Goal: Information Seeking & Learning: Learn about a topic

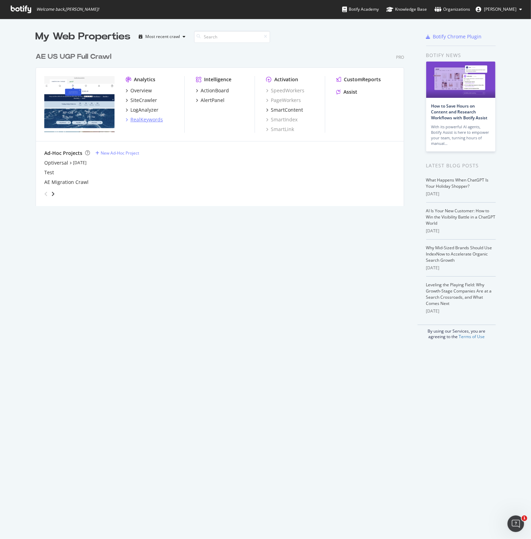
click at [149, 120] on div "RealKeywords" at bounding box center [146, 119] width 33 height 7
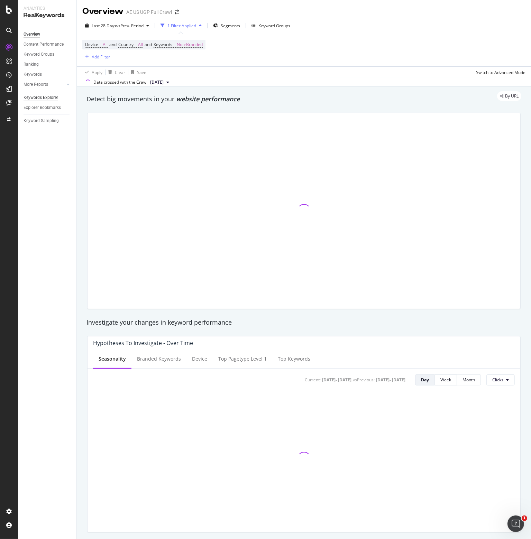
click at [35, 95] on div "Keywords Explorer" at bounding box center [41, 97] width 35 height 7
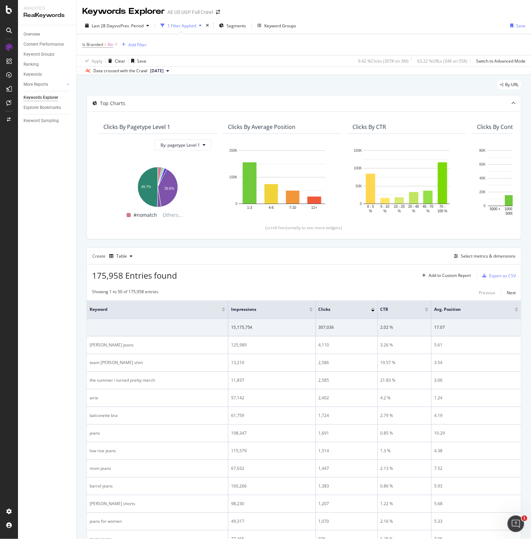
click at [117, 44] on icon at bounding box center [116, 44] width 6 height 7
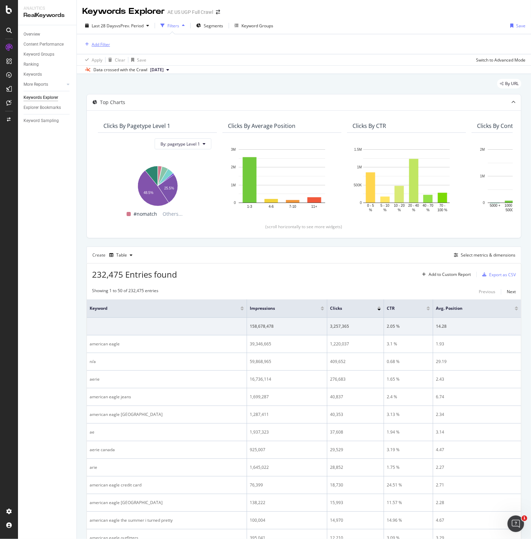
click at [102, 45] on div "Add Filter" at bounding box center [101, 44] width 18 height 6
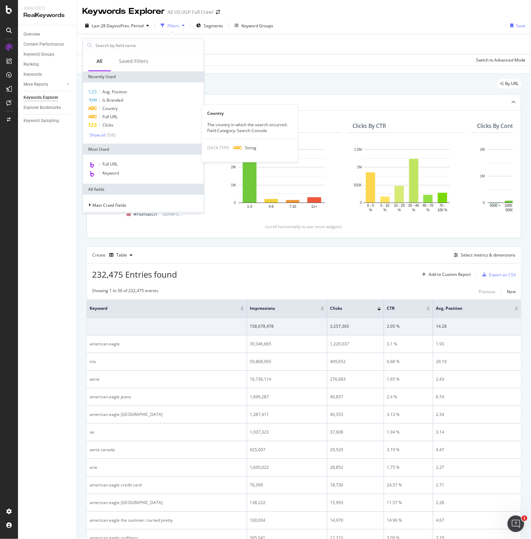
click at [120, 108] on div "Country" at bounding box center [143, 108] width 118 height 8
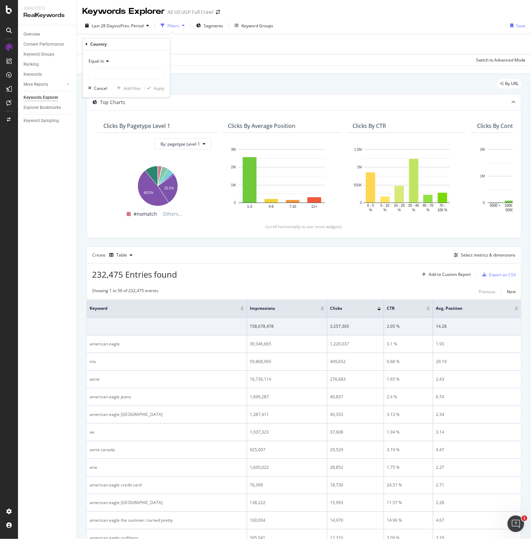
click at [96, 58] on div "Equal to" at bounding box center [126, 61] width 76 height 11
click at [104, 75] on input "text" at bounding box center [126, 73] width 75 height 11
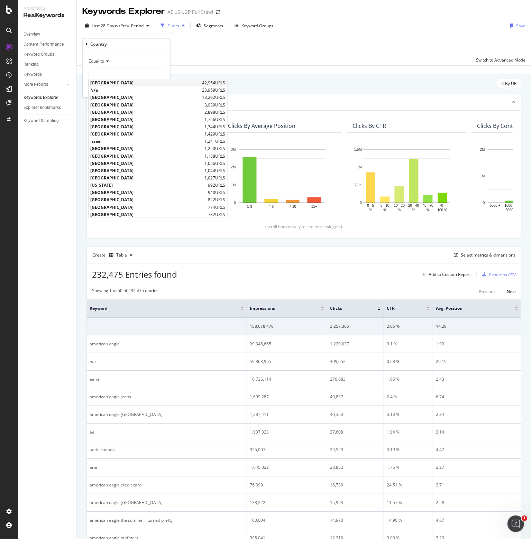
click at [111, 83] on span "[GEOGRAPHIC_DATA]" at bounding box center [145, 83] width 110 height 6
type input "[GEOGRAPHIC_DATA]"
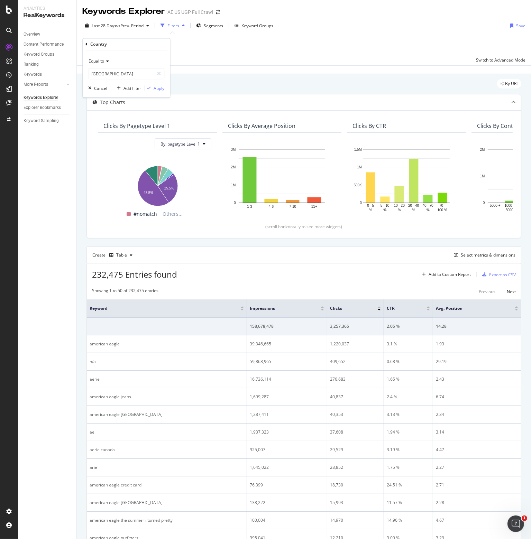
click at [155, 92] on div "Equal to [GEOGRAPHIC_DATA] [GEOGRAPHIC_DATA] Cancel Add filter Apply" at bounding box center [126, 73] width 87 height 47
click at [158, 87] on div "Apply" at bounding box center [159, 88] width 11 height 6
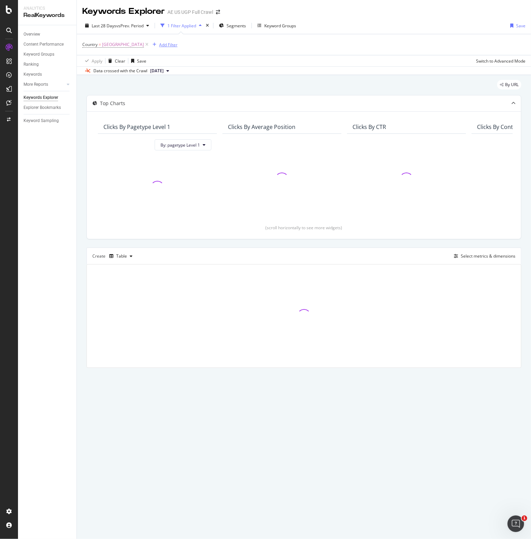
click at [170, 45] on div "Add Filter" at bounding box center [168, 45] width 18 height 6
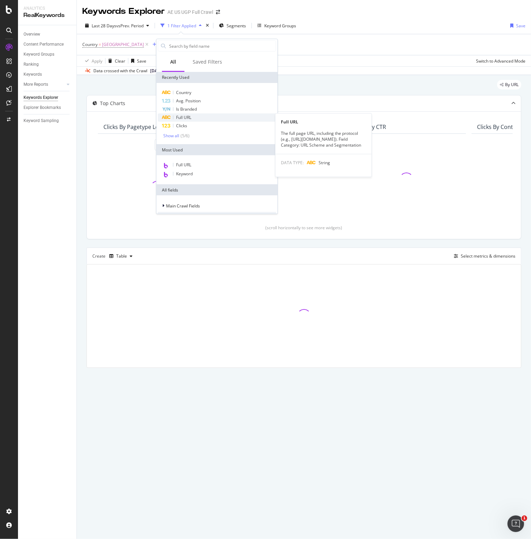
click at [181, 118] on span "Full URL" at bounding box center [183, 117] width 15 height 6
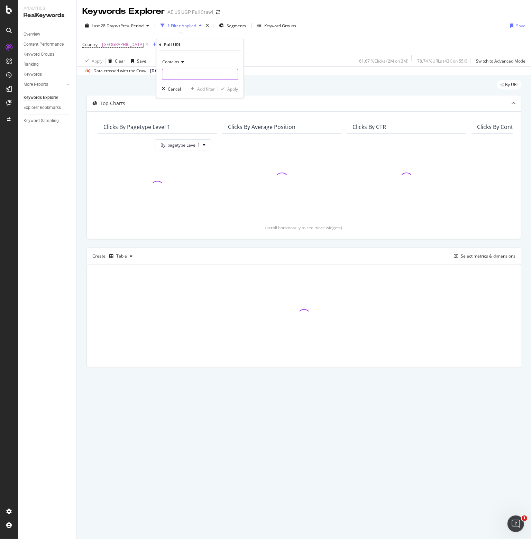
click at [175, 75] on input "text" at bounding box center [199, 74] width 75 height 11
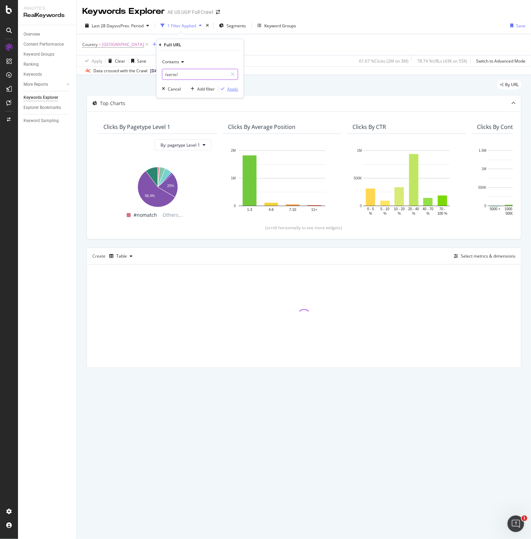
type input "/aerie/"
click at [229, 89] on div "Apply" at bounding box center [232, 89] width 11 height 6
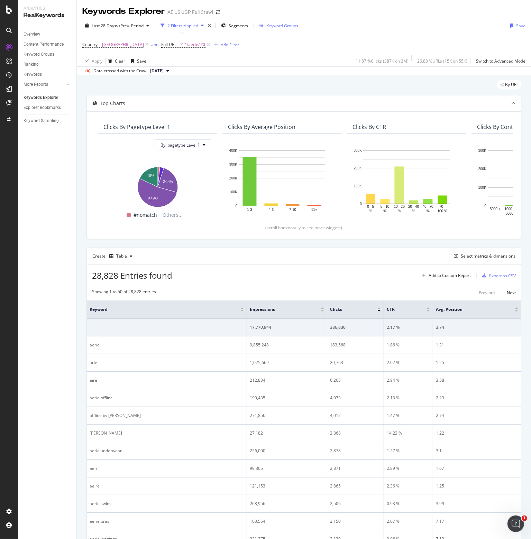
click at [273, 26] on div "Keyword Groups" at bounding box center [282, 26] width 32 height 6
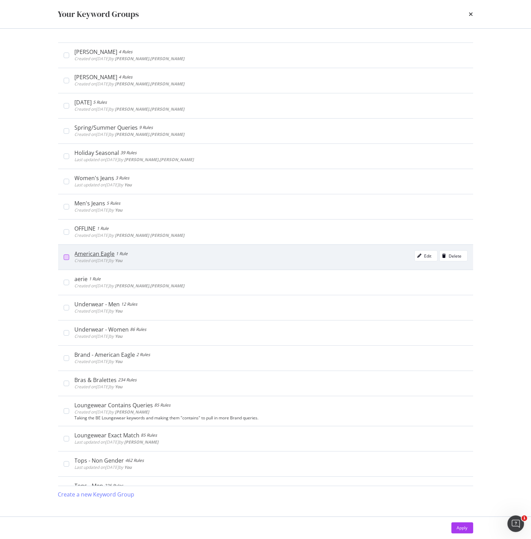
click at [68, 257] on div "modal" at bounding box center [67, 258] width 6 height 6
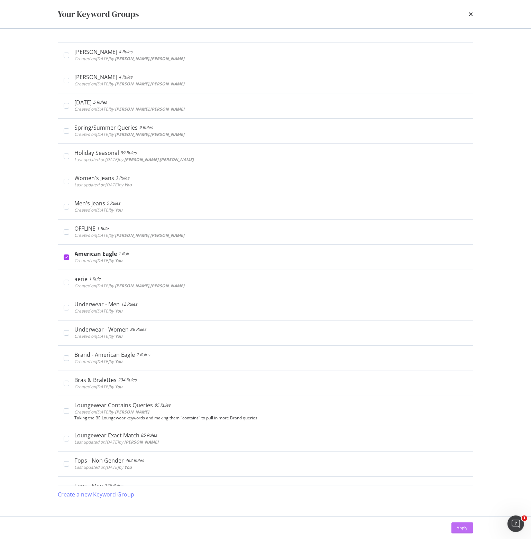
click at [462, 529] on div "Apply" at bounding box center [462, 528] width 11 height 6
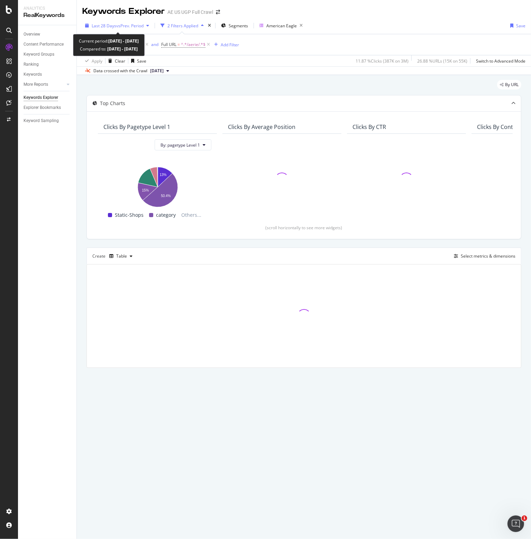
click at [120, 25] on span "vs Prev. Period" at bounding box center [129, 26] width 27 height 6
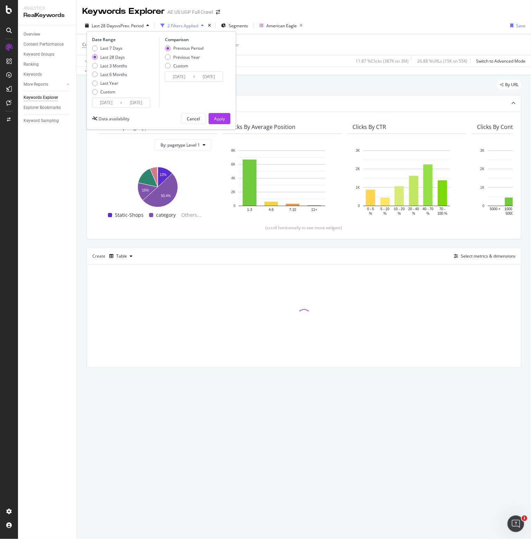
click at [105, 102] on input "[DATE]" at bounding box center [106, 103] width 28 height 10
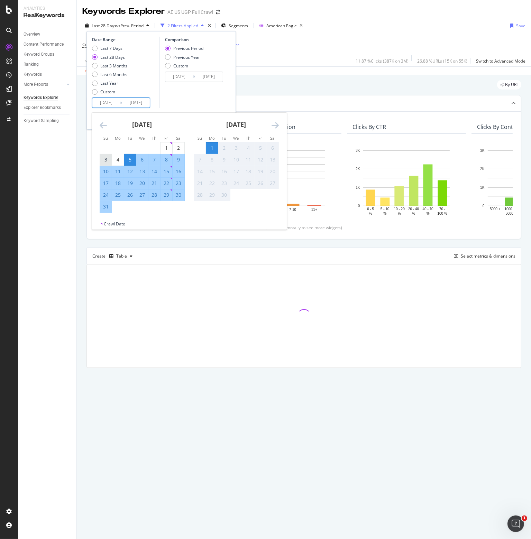
click at [106, 159] on div "3" at bounding box center [106, 159] width 12 height 7
type input "[DATE]"
click at [180, 193] on div "30" at bounding box center [179, 195] width 12 height 7
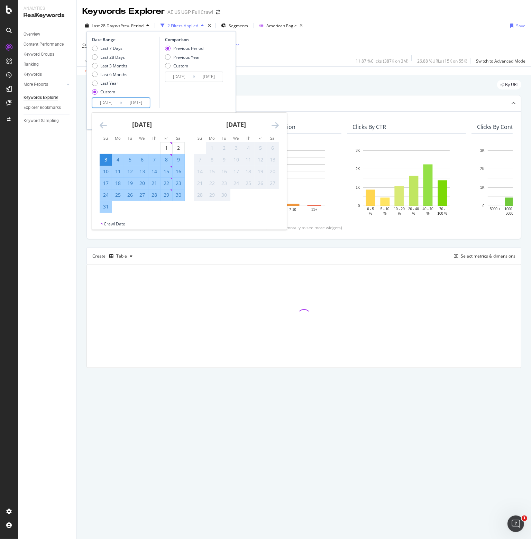
type input "[DATE]"
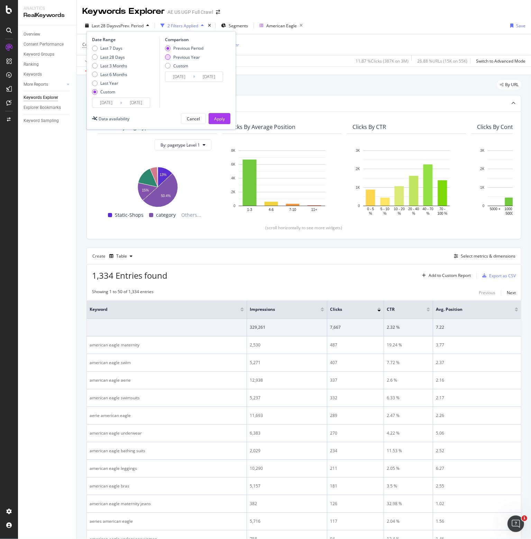
click at [194, 59] on div "Previous Year" at bounding box center [186, 57] width 27 height 6
type input "[DATE]"
click at [220, 118] on div "Apply" at bounding box center [219, 119] width 11 height 6
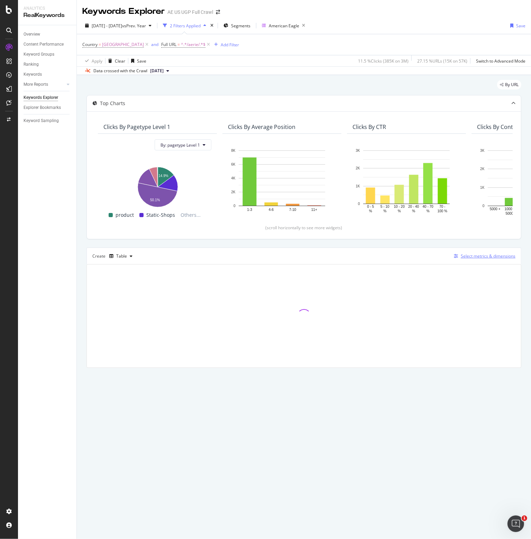
click at [489, 255] on div "Select metrics & dimensions" at bounding box center [488, 256] width 55 height 6
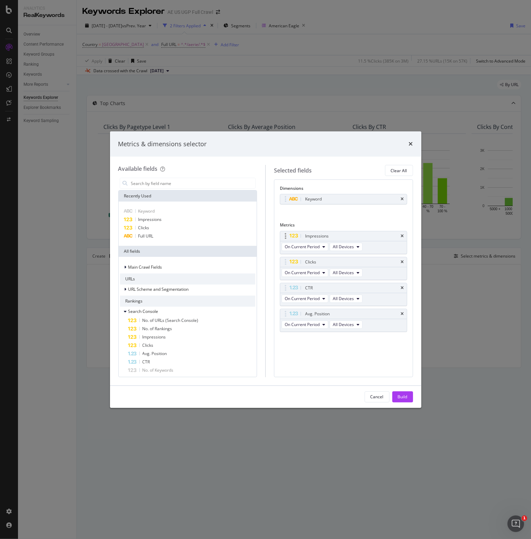
click at [400, 235] on div "Impressions" at bounding box center [343, 236] width 127 height 10
click at [402, 235] on icon "times" at bounding box center [402, 236] width 3 height 4
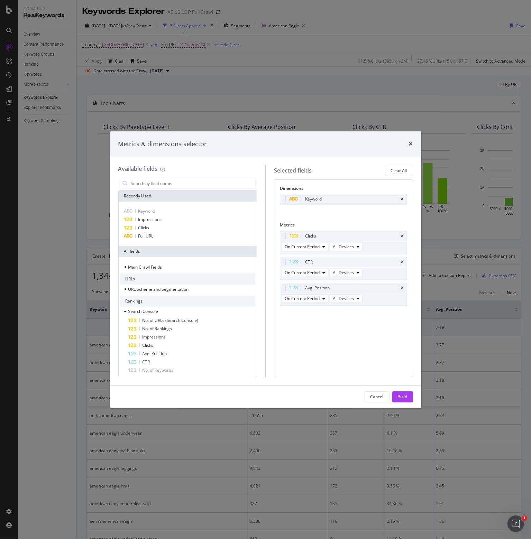
click at [402, 235] on icon "times" at bounding box center [402, 236] width 3 height 4
click at [402, 260] on icon "times" at bounding box center [402, 262] width 3 height 4
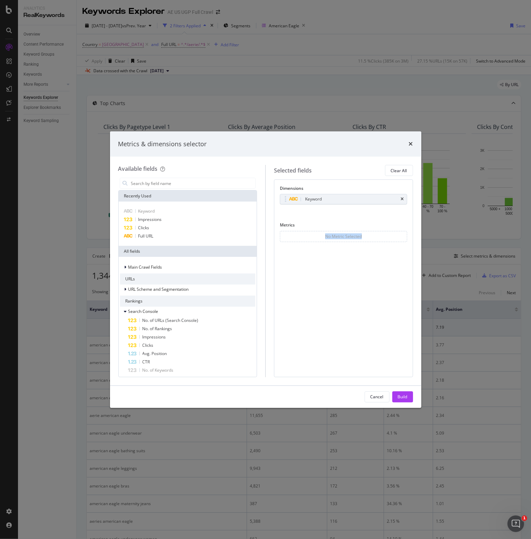
click at [402, 235] on div "No Metric Selected" at bounding box center [343, 236] width 127 height 11
click at [151, 218] on span "Impressions" at bounding box center [150, 219] width 24 height 6
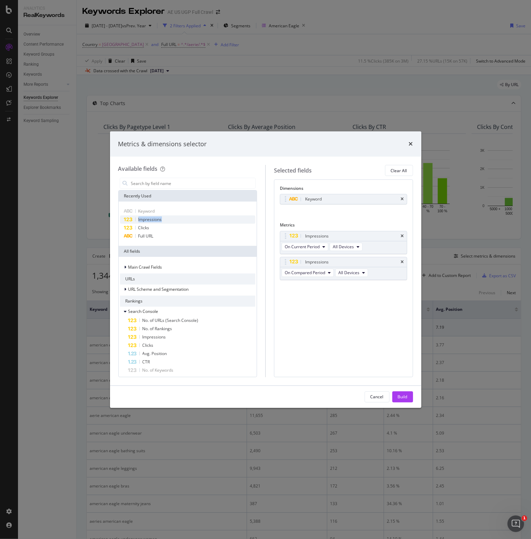
click at [151, 218] on span "Impressions" at bounding box center [150, 219] width 24 height 6
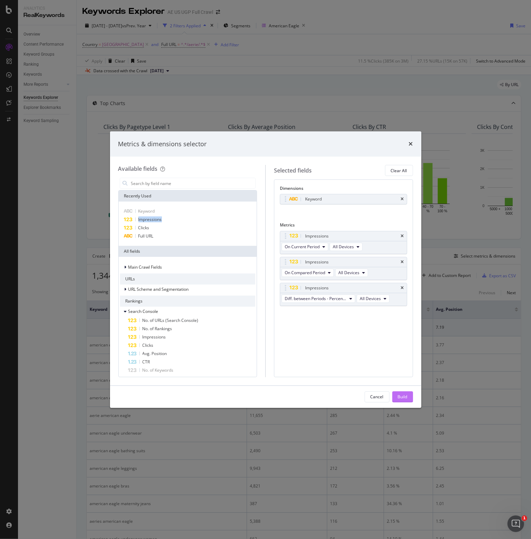
click at [403, 394] on div "Build" at bounding box center [403, 397] width 10 height 6
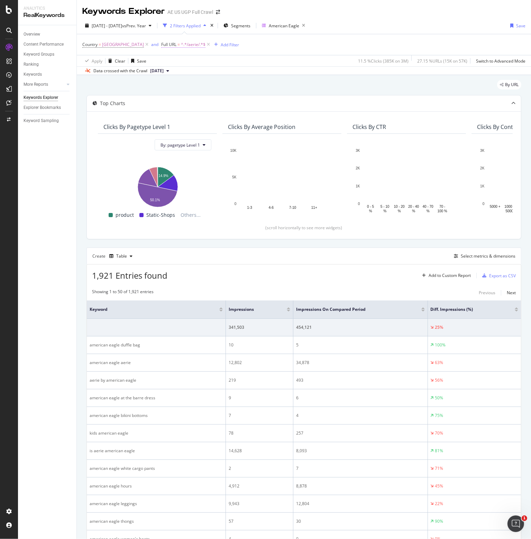
click at [197, 45] on span "^.*/aerie/.*$" at bounding box center [193, 45] width 25 height 10
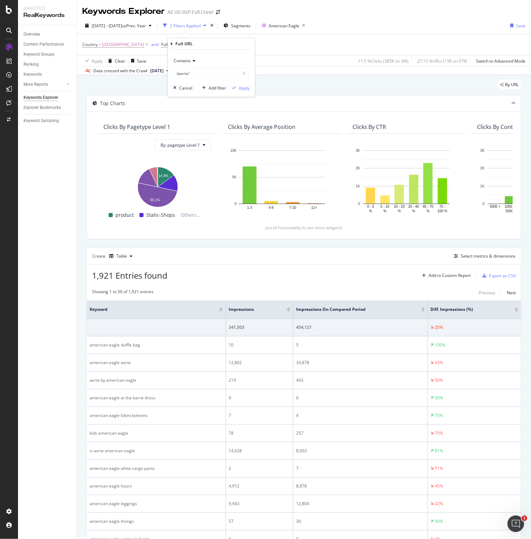
click at [187, 62] on span "Contains" at bounding box center [182, 61] width 17 height 6
click at [200, 137] on span "Doesn't contain" at bounding box center [192, 138] width 30 height 6
click at [241, 87] on div "Apply" at bounding box center [244, 88] width 11 height 6
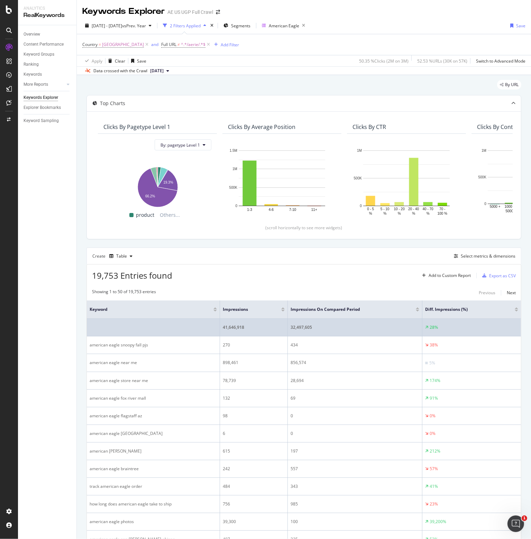
click at [233, 326] on div "41,646,918" at bounding box center [254, 327] width 62 height 6
copy div "41,646,918"
click at [301, 326] on div "32,497,605" at bounding box center [354, 327] width 129 height 6
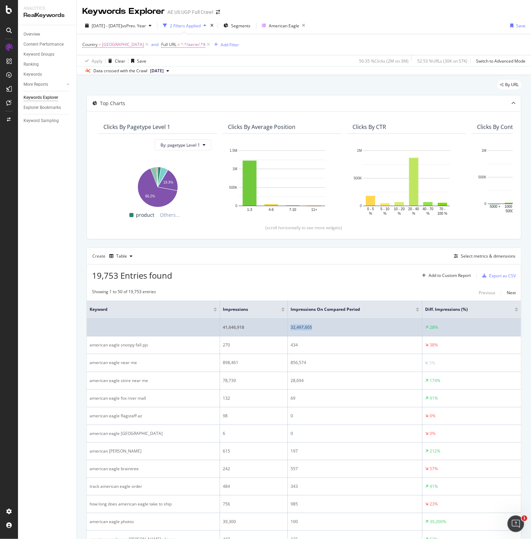
click at [301, 326] on div "32,497,605" at bounding box center [354, 327] width 129 height 6
copy div "32,497,605"
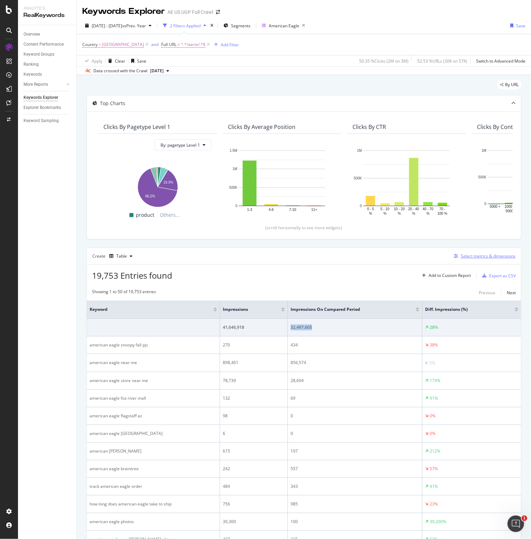
click at [472, 254] on div "Select metrics & dimensions" at bounding box center [488, 256] width 55 height 6
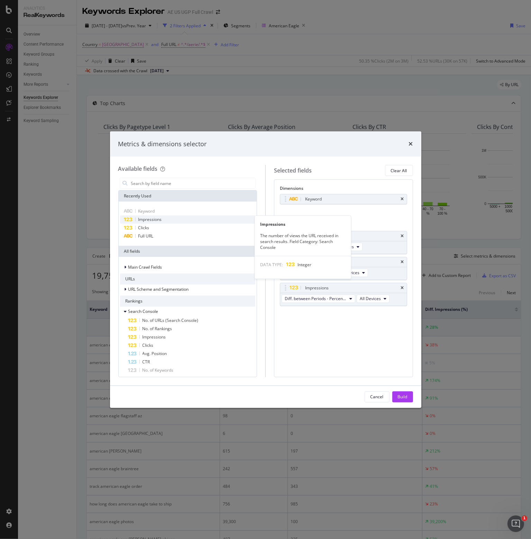
click at [152, 216] on span "Impressions" at bounding box center [150, 219] width 24 height 6
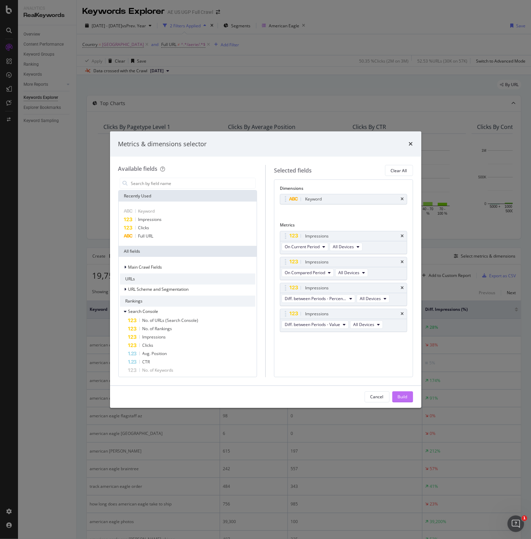
click at [398, 397] on div "Build" at bounding box center [403, 397] width 10 height 6
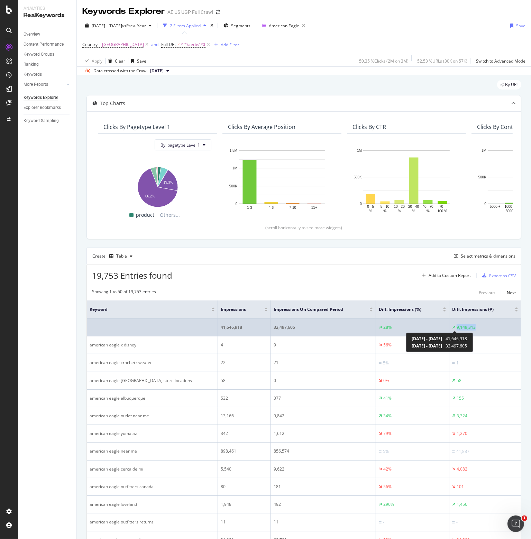
drag, startPoint x: 476, startPoint y: 326, endPoint x: 447, endPoint y: 327, distance: 28.4
click at [452, 327] on div "9,149,313" at bounding box center [485, 327] width 66 height 6
copy div "9,149,313"
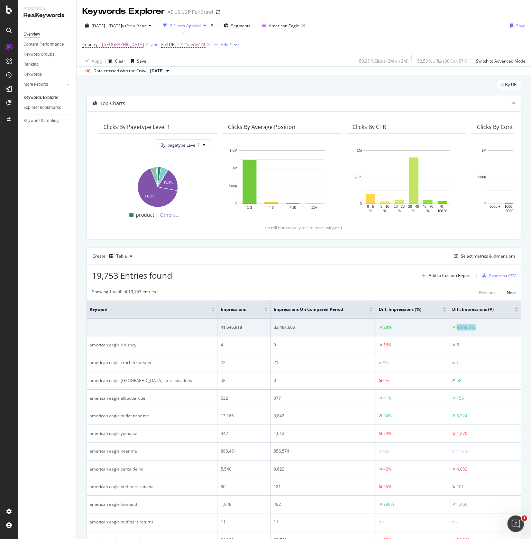
click at [36, 34] on div "Overview" at bounding box center [32, 34] width 17 height 7
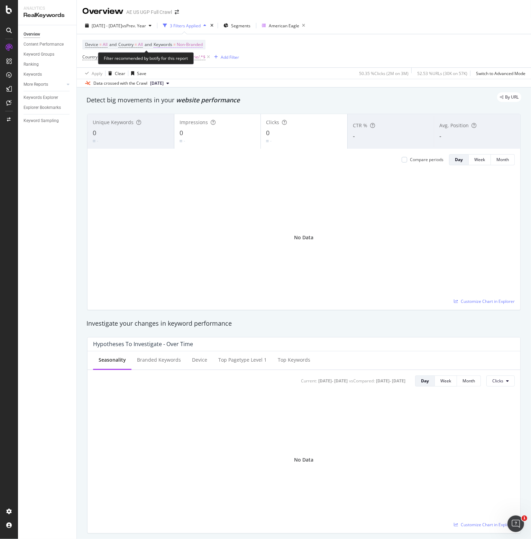
click at [172, 43] on span "Keywords" at bounding box center [163, 44] width 19 height 6
click at [196, 60] on icon "button" at bounding box center [196, 61] width 3 height 4
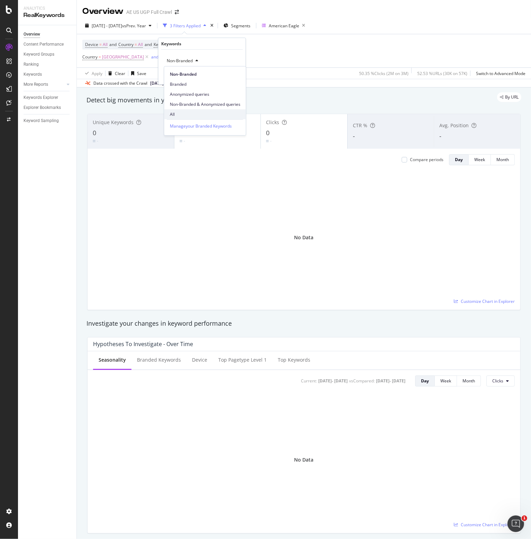
click at [177, 113] on span "All" at bounding box center [205, 114] width 71 height 6
click at [40, 97] on div "Keywords Explorer" at bounding box center [41, 97] width 35 height 7
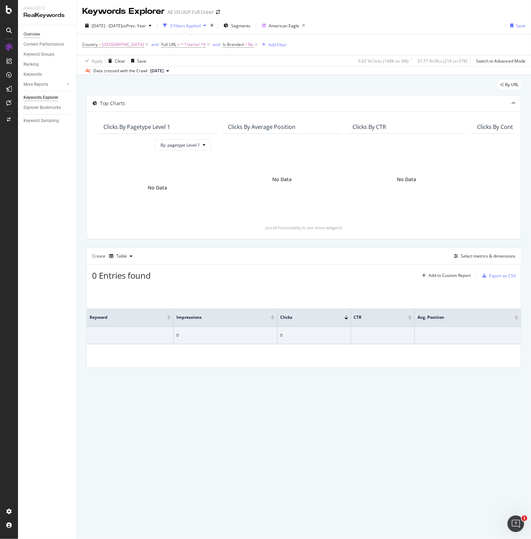
click at [25, 35] on div "Overview" at bounding box center [32, 34] width 17 height 7
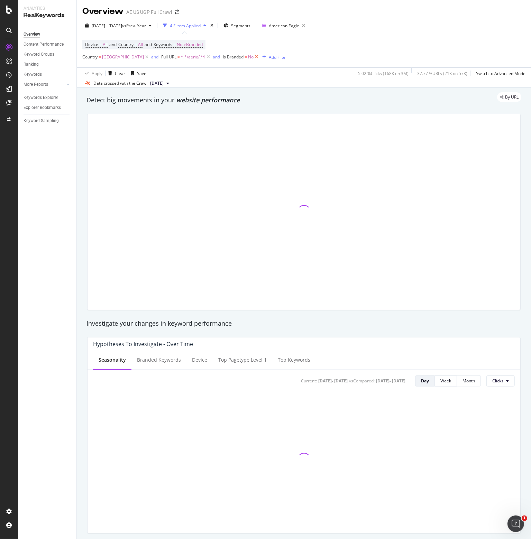
click at [259, 57] on icon at bounding box center [256, 57] width 6 height 7
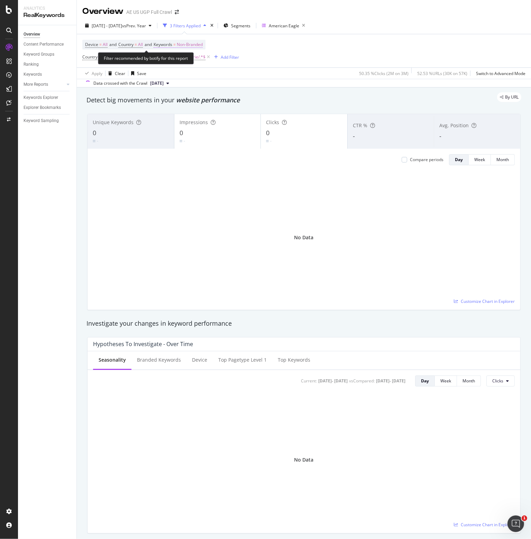
click at [167, 44] on span "Keywords" at bounding box center [163, 44] width 19 height 6
click at [182, 61] on span "Non-Branded" at bounding box center [178, 61] width 29 height 6
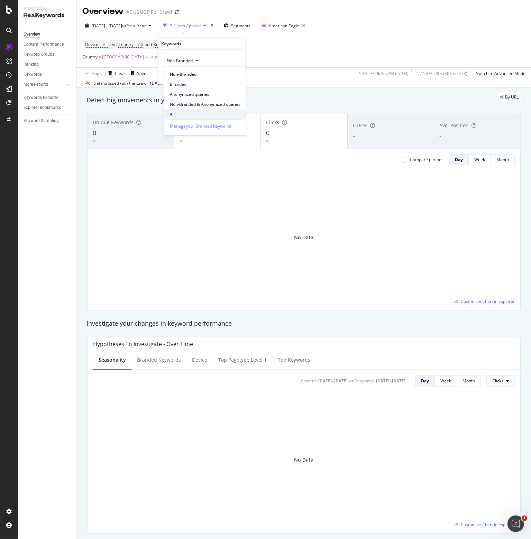
click at [173, 114] on span "All" at bounding box center [205, 114] width 71 height 6
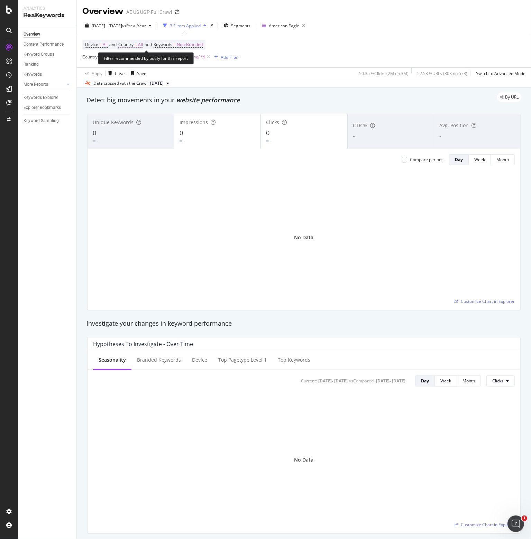
click at [133, 43] on span "Country" at bounding box center [125, 44] width 15 height 6
click at [134, 61] on icon at bounding box center [133, 61] width 5 height 4
click at [156, 57] on div "All" at bounding box center [164, 60] width 76 height 11
click at [195, 76] on div "Apply" at bounding box center [196, 75] width 11 height 6
click at [196, 44] on span "Non-Branded" at bounding box center [190, 45] width 26 height 10
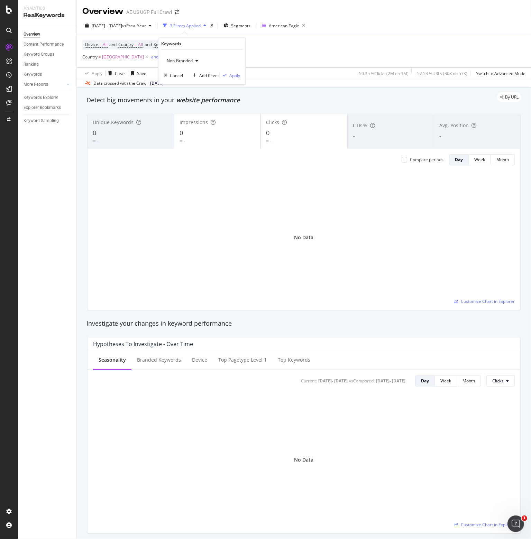
click at [178, 58] on span "Non-Branded" at bounding box center [178, 61] width 29 height 6
click at [181, 112] on span "All" at bounding box center [205, 114] width 71 height 6
click at [233, 75] on div "Apply" at bounding box center [234, 75] width 11 height 6
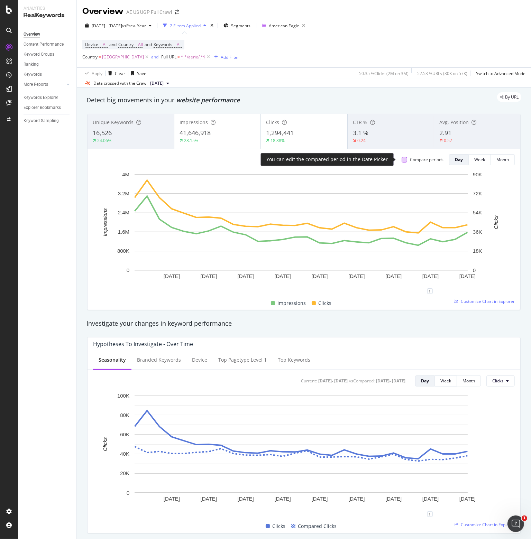
click at [401, 158] on div at bounding box center [404, 160] width 6 height 6
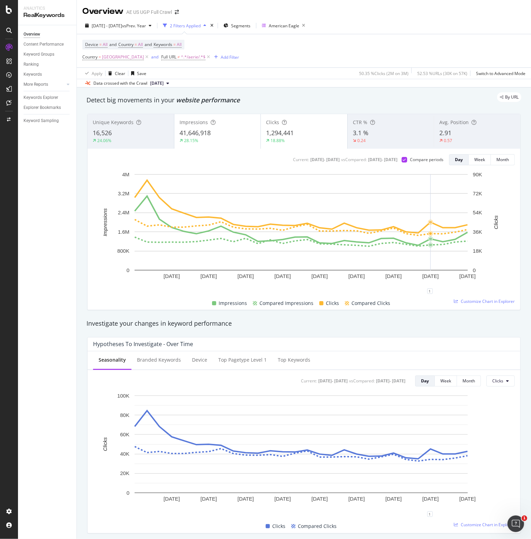
click at [289, 50] on div "Device = All and Country = All and Keywords = All Country = [GEOGRAPHIC_DATA] a…" at bounding box center [303, 50] width 443 height 33
click at [120, 29] on div "[DATE] - [DATE] vs Prev. Year" at bounding box center [118, 25] width 72 height 10
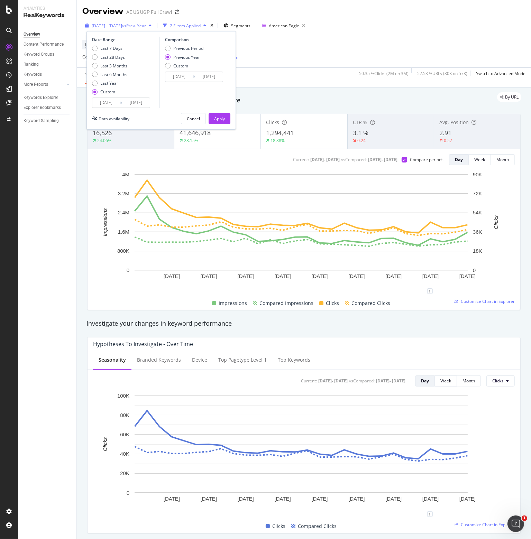
click at [146, 25] on span "vs Prev. Year" at bounding box center [134, 26] width 24 height 6
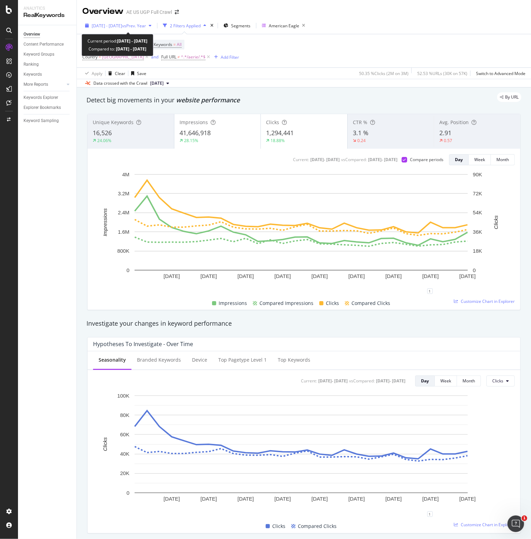
click at [151, 24] on icon "button" at bounding box center [150, 26] width 3 height 4
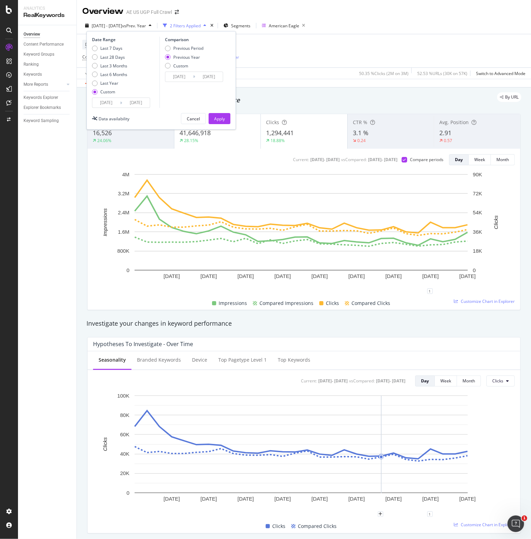
click at [105, 102] on input "[DATE]" at bounding box center [106, 103] width 28 height 10
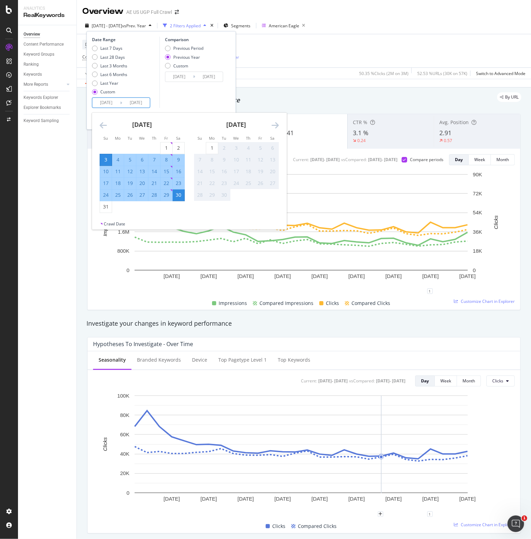
click at [103, 125] on icon "Move backward to switch to the previous month." at bounding box center [103, 125] width 7 height 8
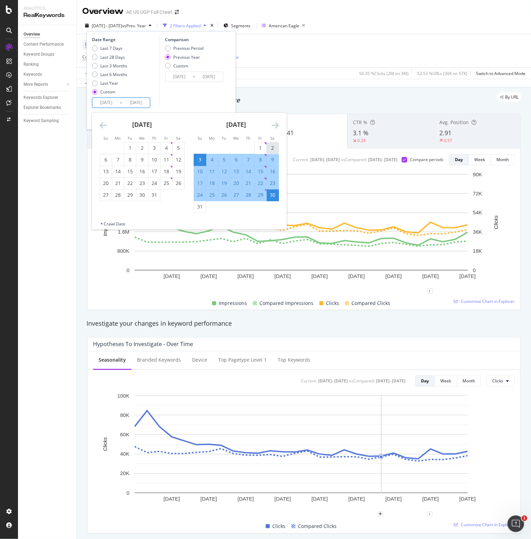
click at [273, 148] on div "2" at bounding box center [273, 148] width 12 height 7
type input "[DATE]"
click at [273, 197] on div "30" at bounding box center [273, 195] width 12 height 7
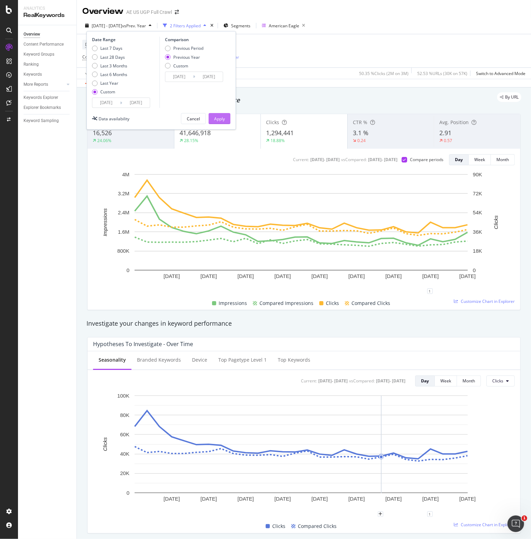
click at [218, 120] on div "Apply" at bounding box center [219, 119] width 11 height 6
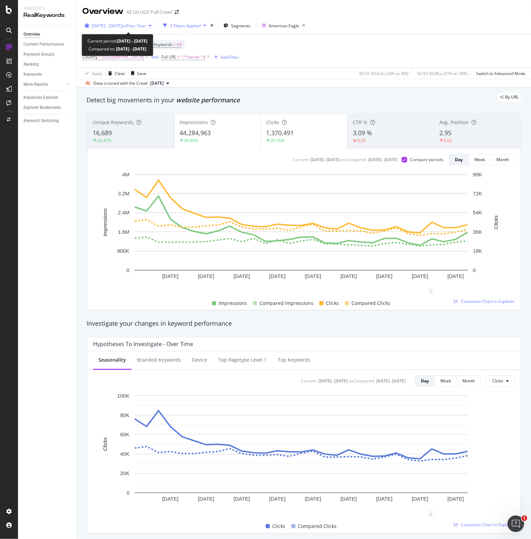
click at [122, 25] on span "[DATE] - [DATE]" at bounding box center [107, 26] width 30 height 6
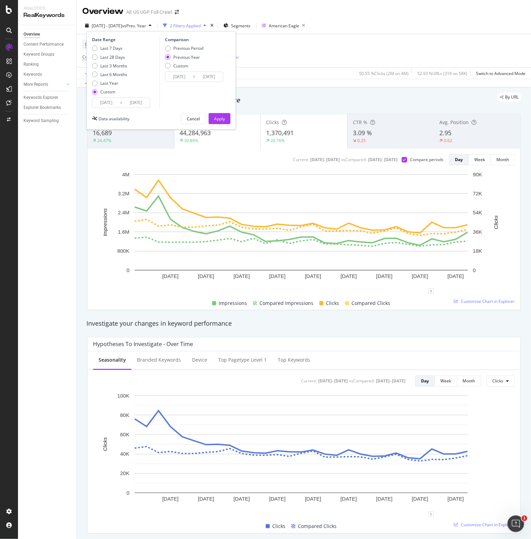
click at [110, 101] on input "[DATE]" at bounding box center [106, 103] width 28 height 10
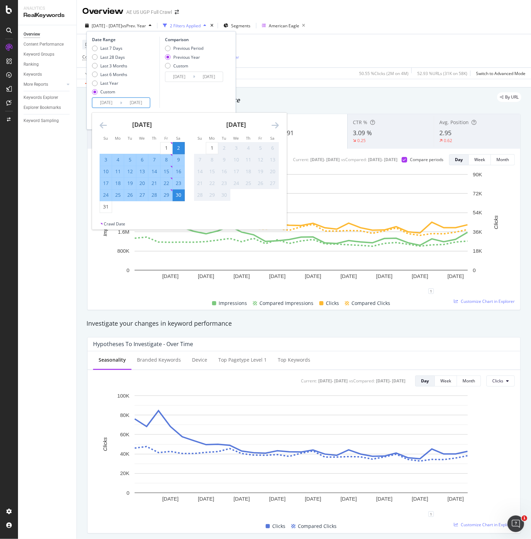
click at [105, 156] on div "3" at bounding box center [106, 159] width 12 height 7
type input "[DATE]"
click at [178, 196] on div "30" at bounding box center [179, 195] width 12 height 7
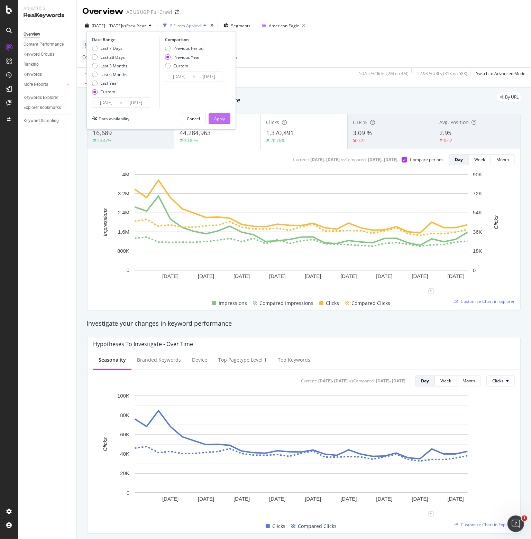
click at [219, 116] on div "Apply" at bounding box center [219, 119] width 11 height 6
